Goal: Task Accomplishment & Management: Use online tool/utility

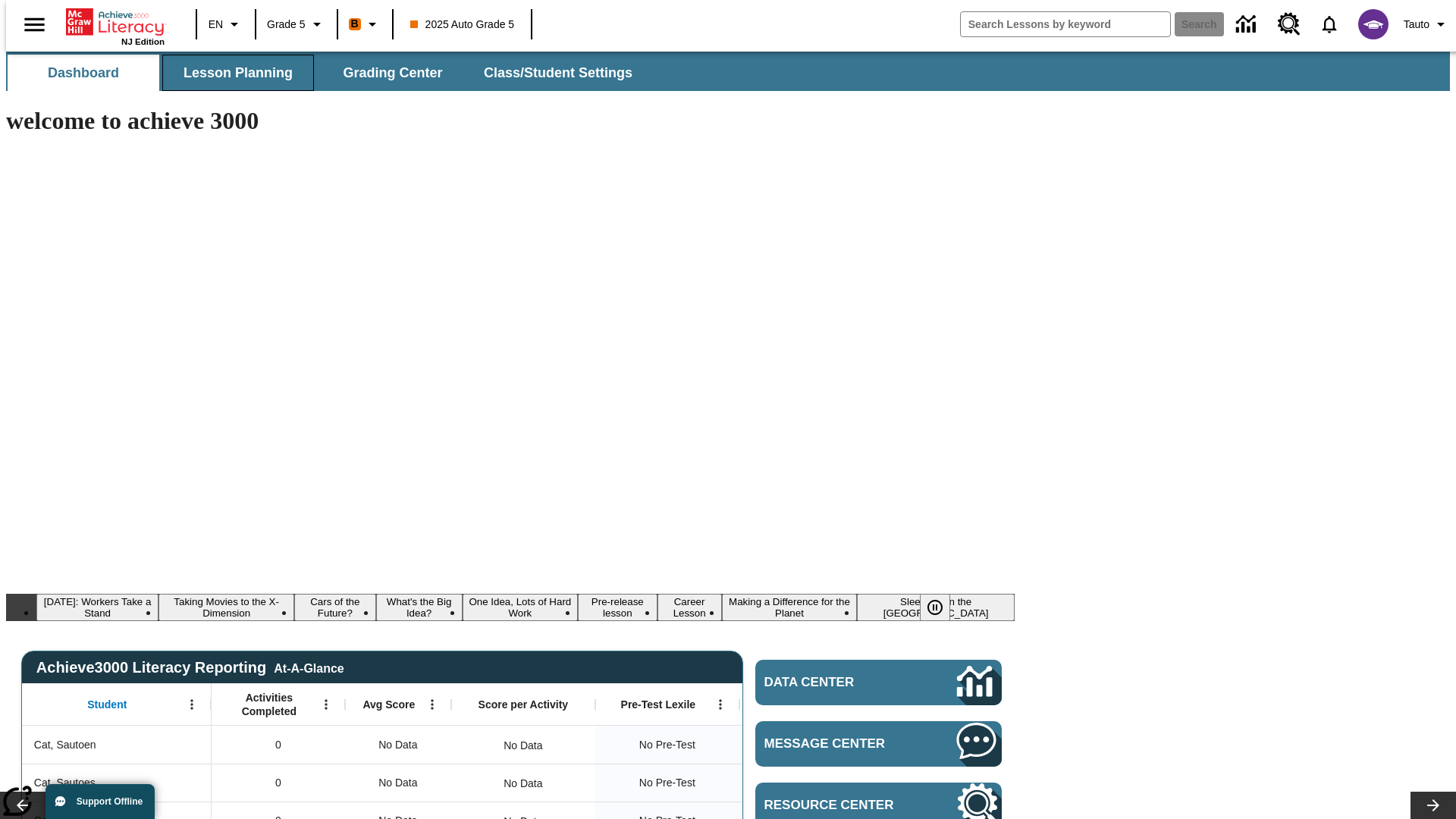
click at [232, 73] on span "Lesson Planning" at bounding box center [238, 73] width 109 height 17
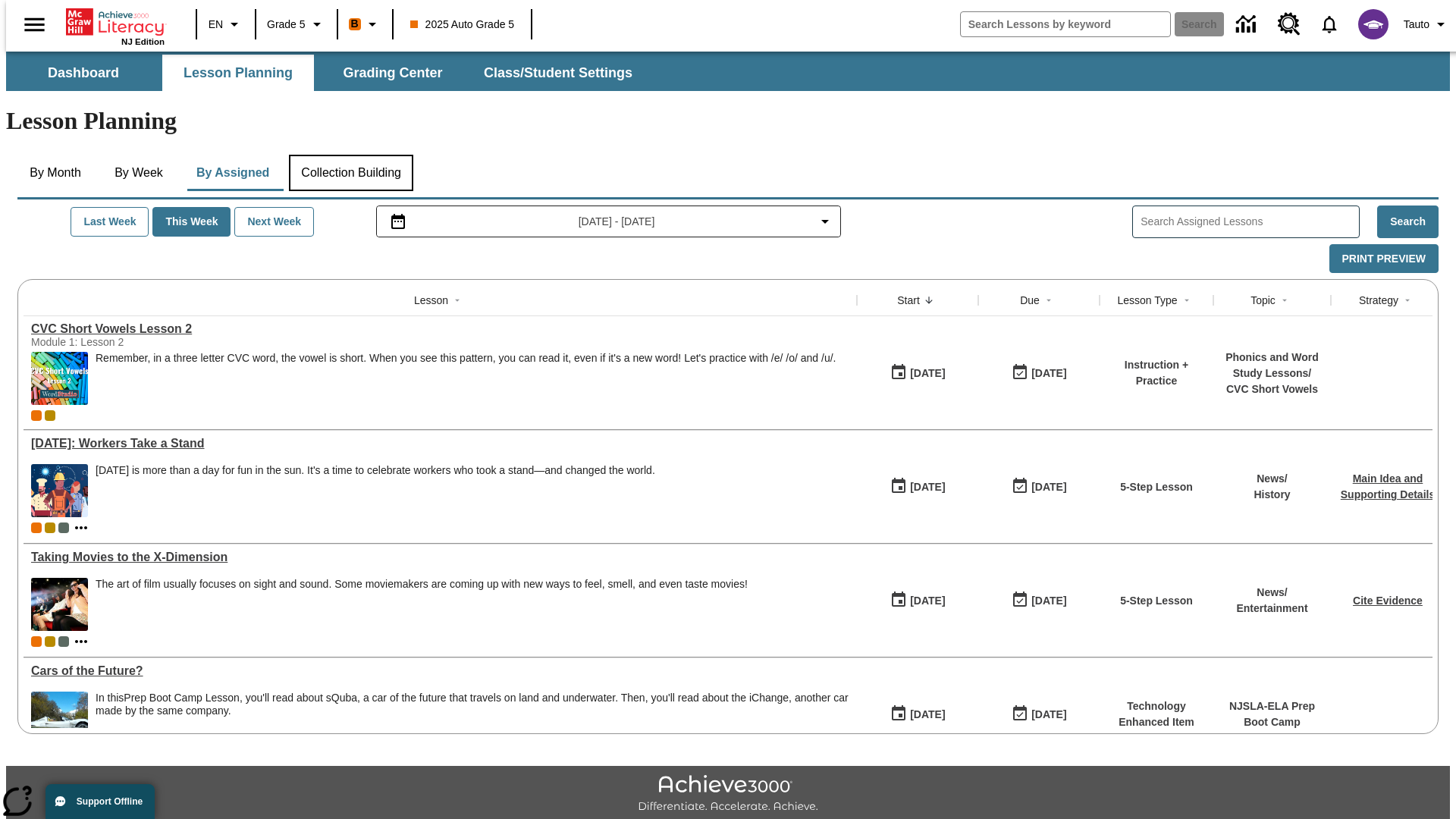
click at [351, 155] on button "Collection Building" at bounding box center [351, 173] width 124 height 37
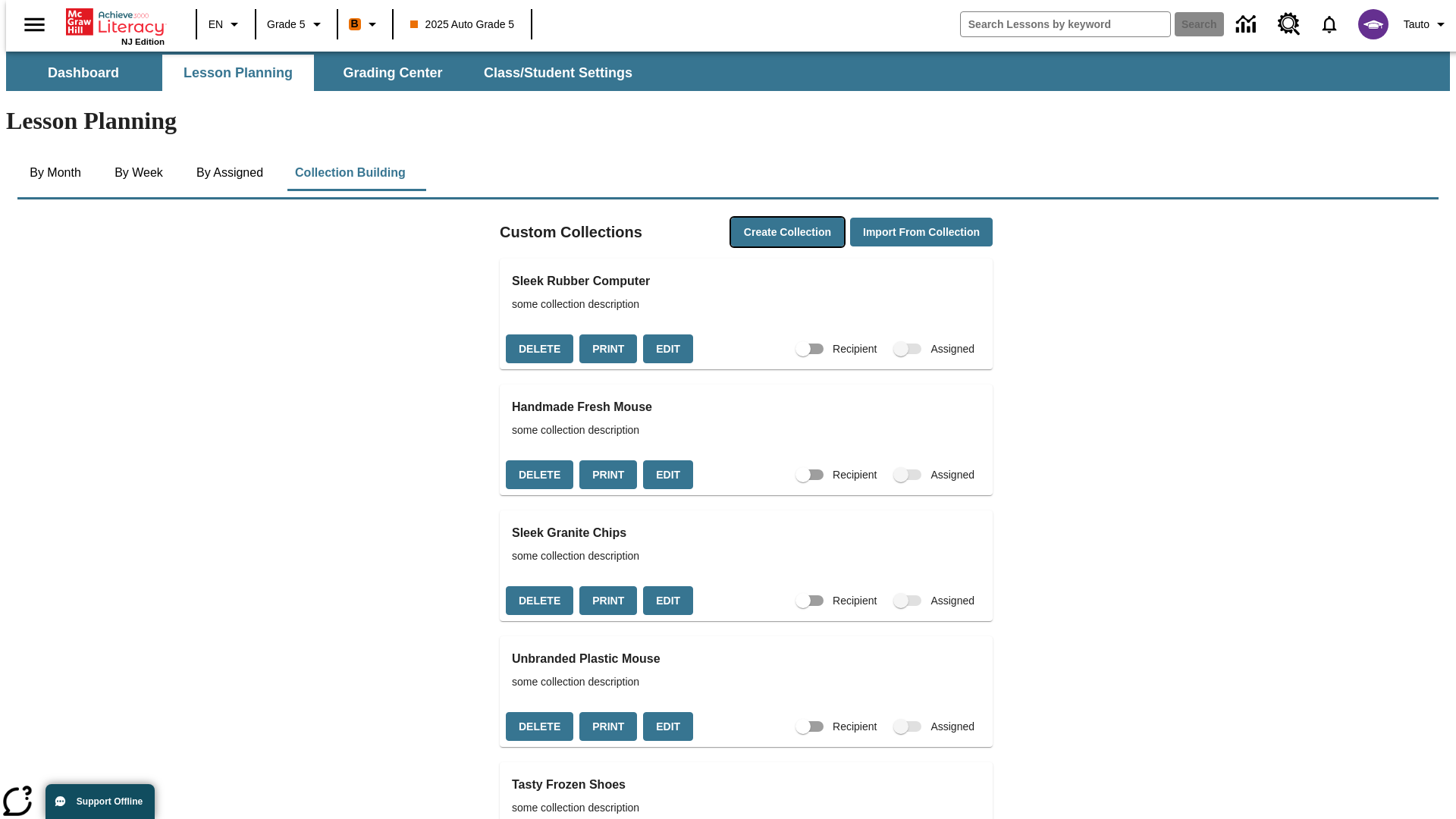
click at [758, 218] on button "Create Collection" at bounding box center [787, 232] width 113 height 30
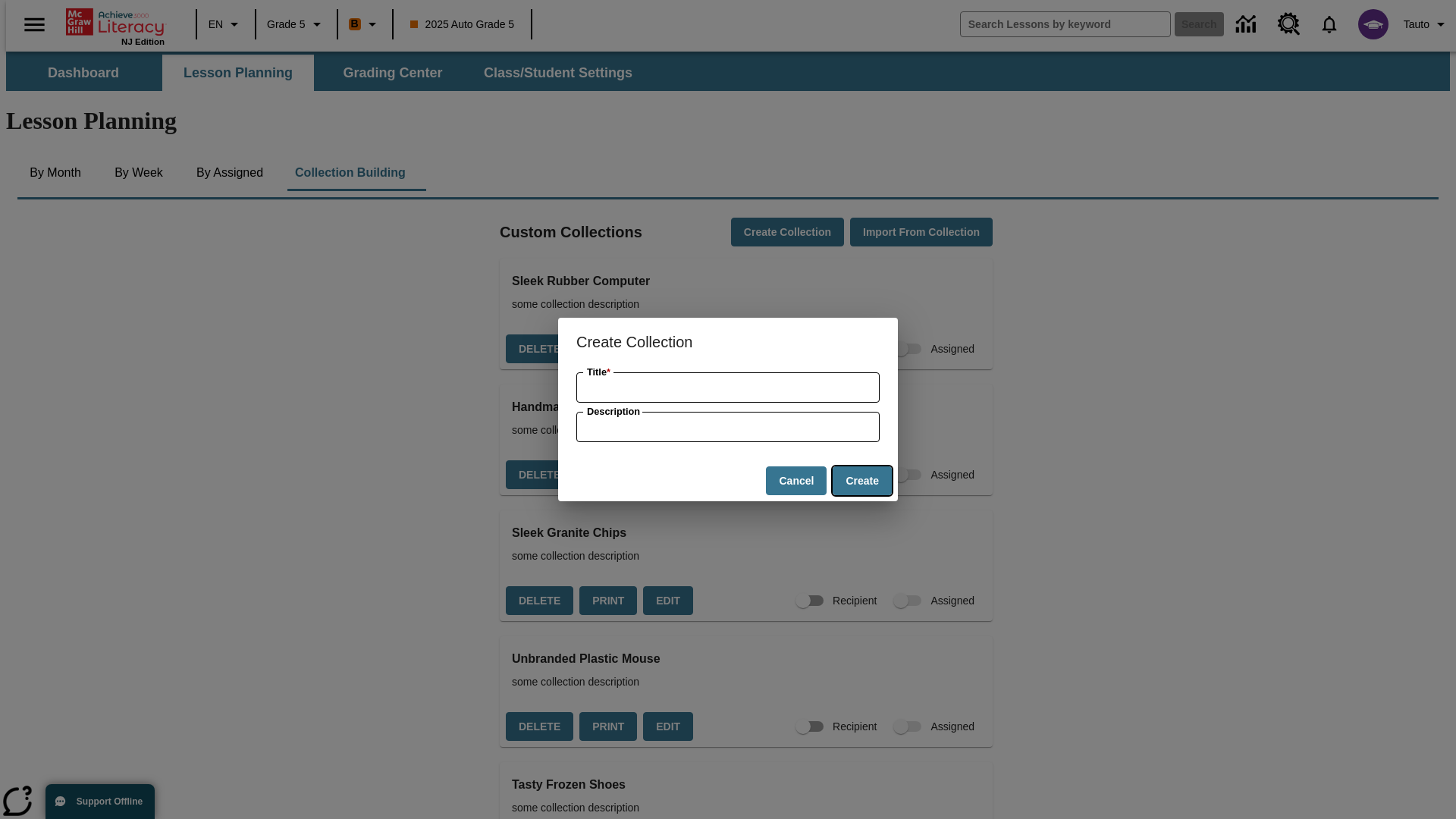
click at [861, 481] on button "Create" at bounding box center [862, 481] width 60 height 30
type input "Rustic Metal Chips"
type input "some collection description"
click at [861, 481] on button "Create" at bounding box center [862, 481] width 60 height 30
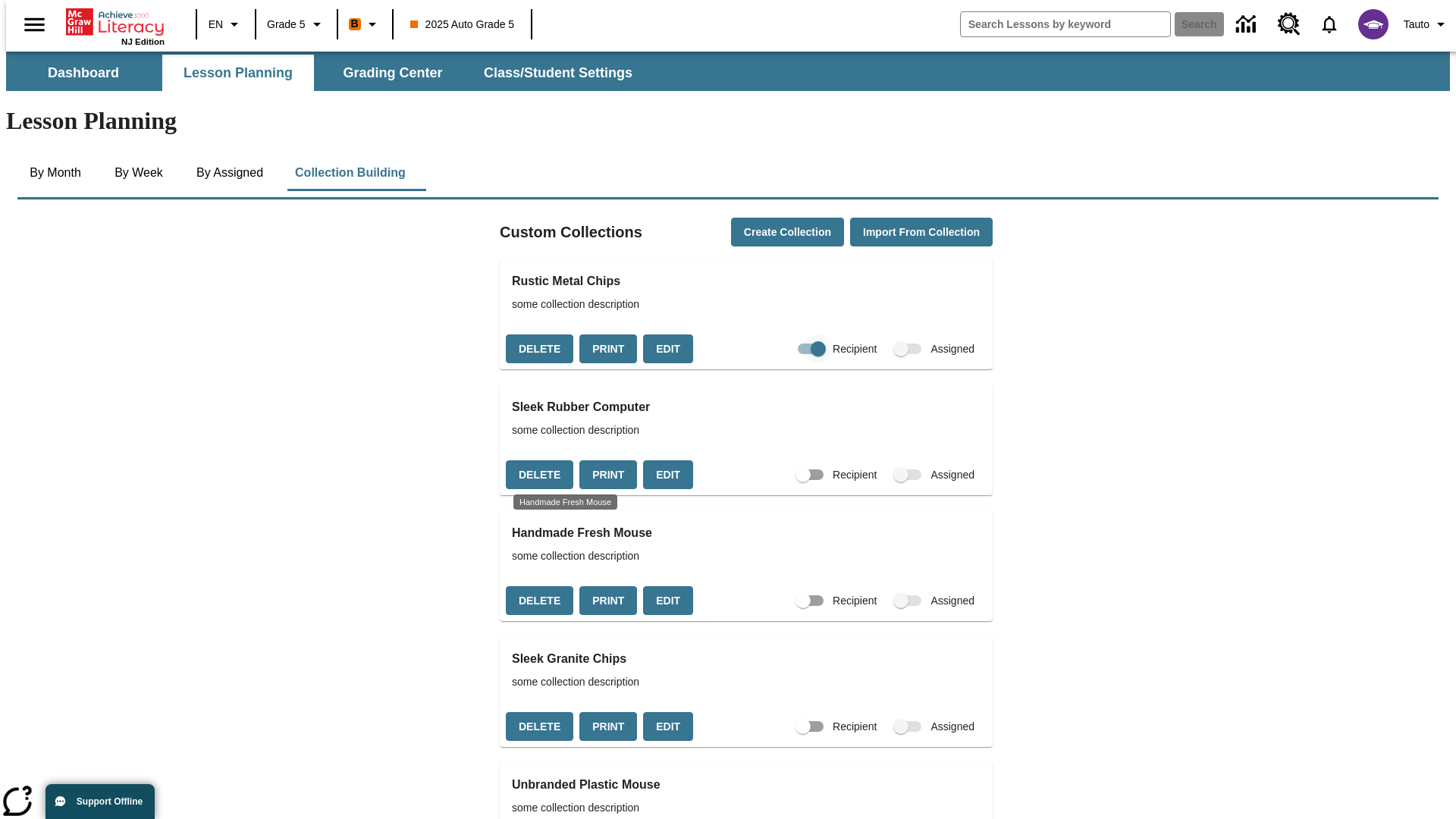
click at [788, 335] on input "Recipient" at bounding box center [819, 349] width 87 height 29
checkbox input "false"
click at [538, 335] on button "Delete" at bounding box center [539, 349] width 67 height 30
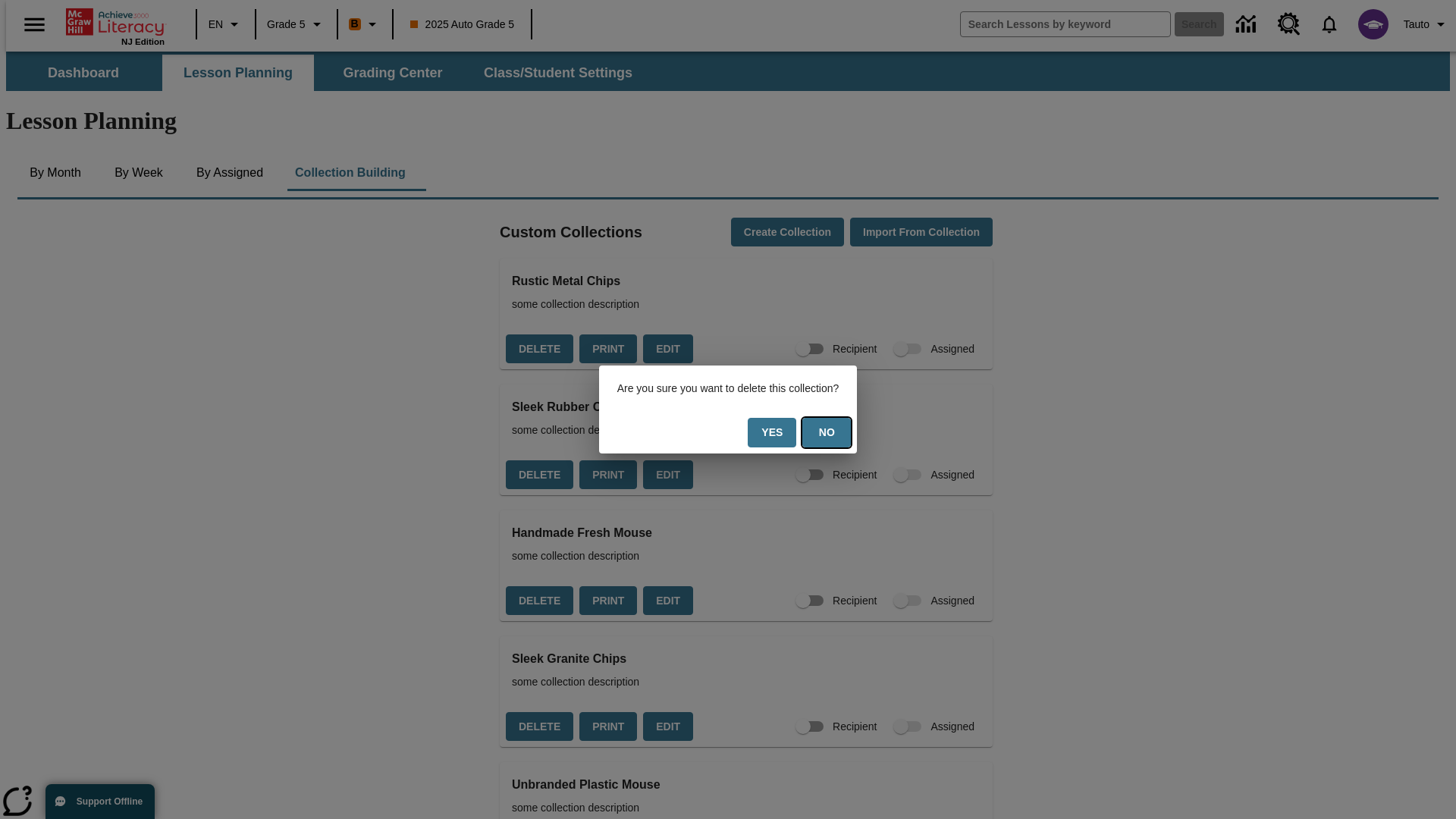
click at [836, 432] on button "No" at bounding box center [826, 432] width 49 height 30
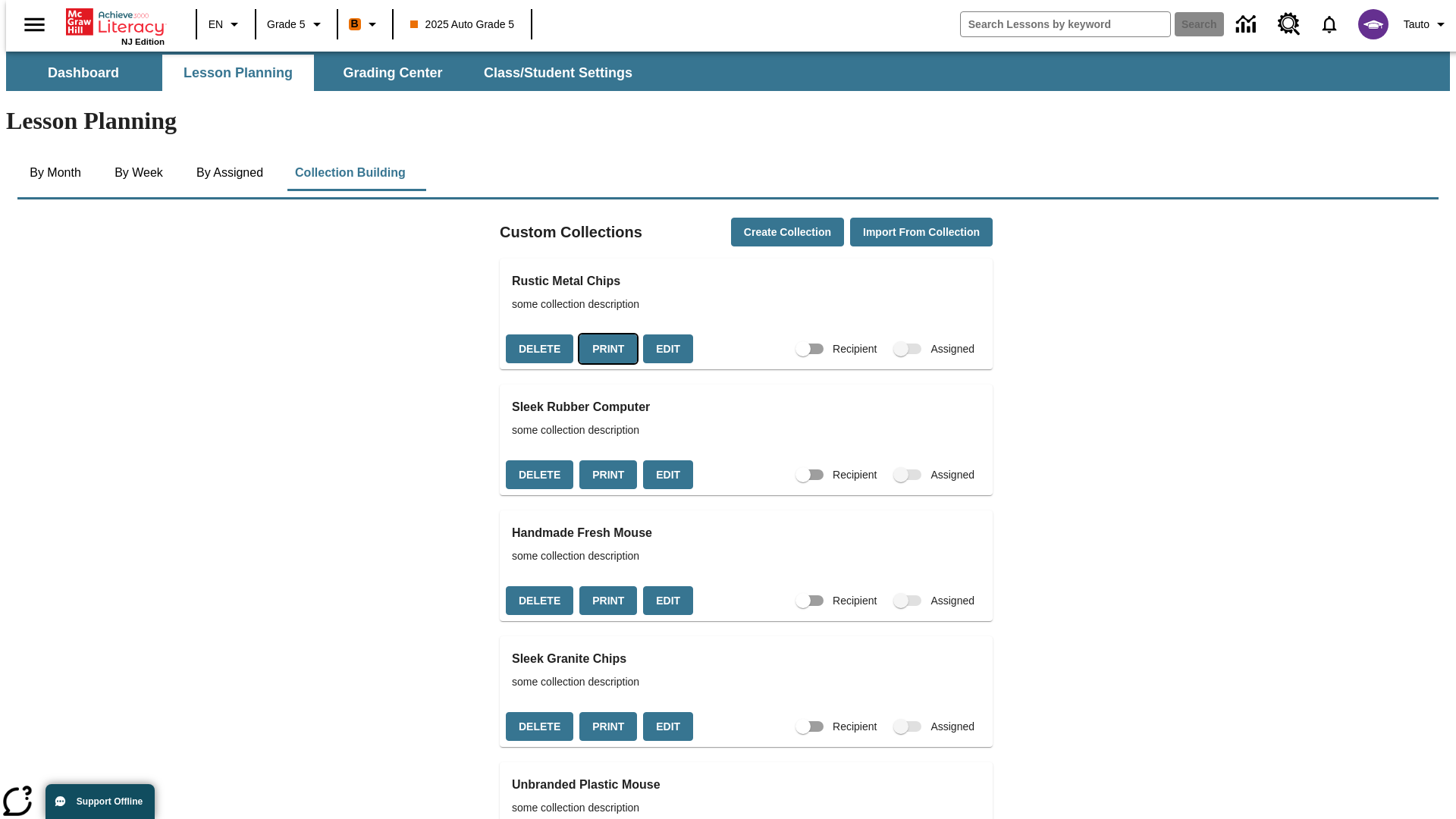
click at [603, 335] on button "Print" at bounding box center [608, 349] width 58 height 30
